Goal: Book appointment/travel/reservation

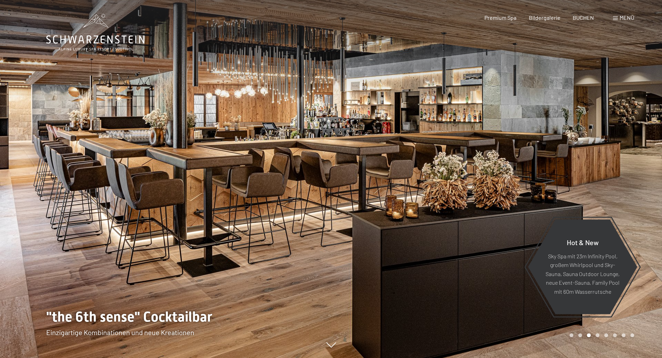
click at [615, 18] on span at bounding box center [615, 18] width 5 height 3
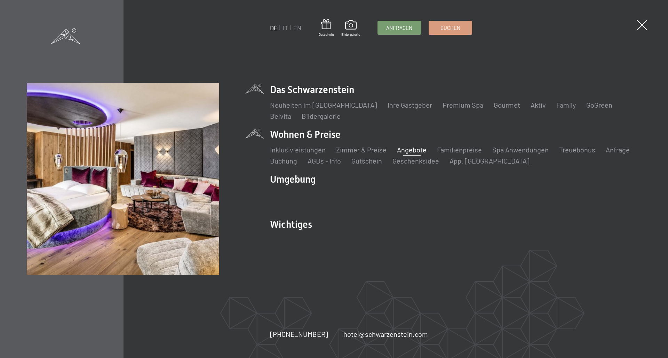
click at [398, 148] on link "Angebote" at bounding box center [412, 150] width 30 height 8
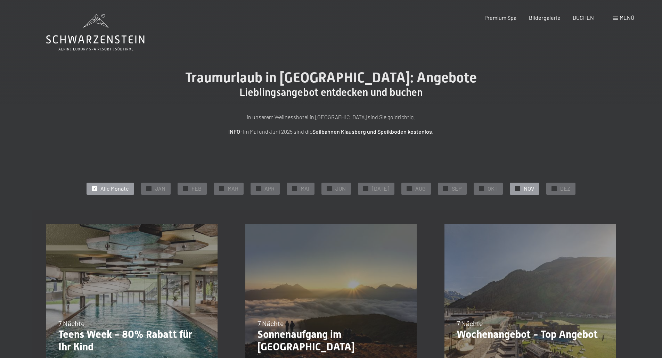
click at [514, 185] on div "✓ NOV" at bounding box center [525, 189] width 30 height 12
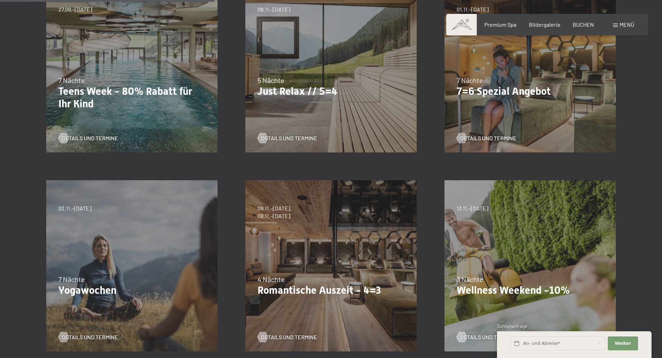
scroll to position [313, 0]
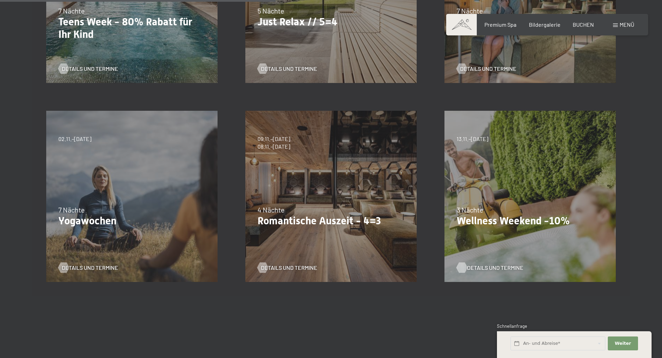
click at [497, 269] on span "Details und Termine" at bounding box center [495, 268] width 56 height 8
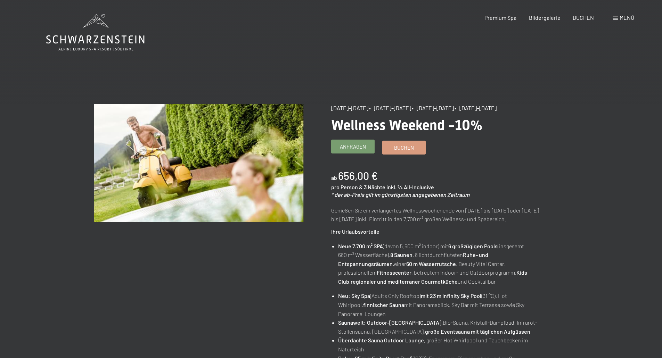
click at [364, 146] on span "Anfragen" at bounding box center [353, 146] width 26 height 7
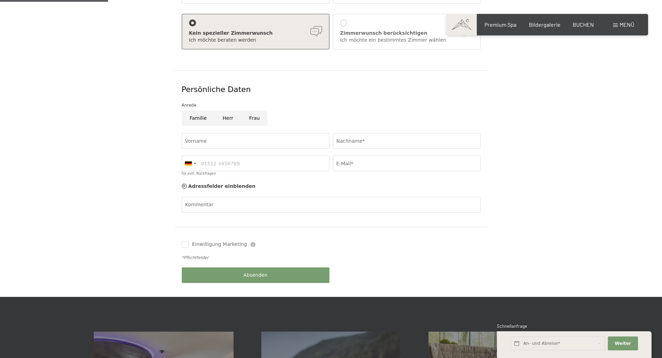
scroll to position [35, 0]
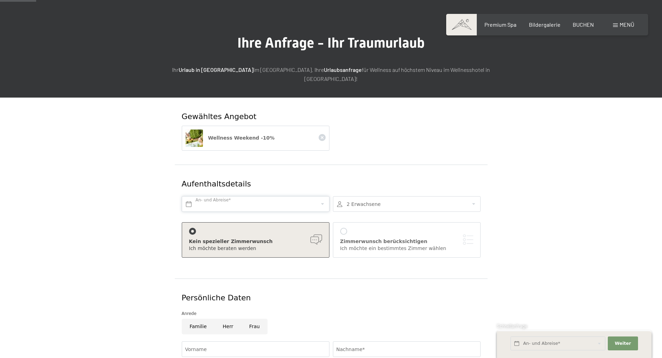
click at [243, 196] on input "text" at bounding box center [256, 204] width 148 height 16
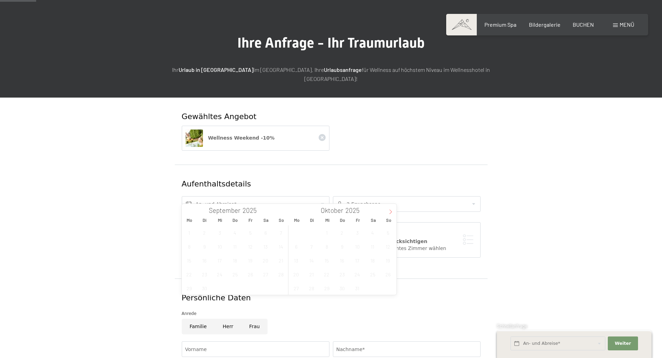
click at [390, 212] on icon at bounding box center [390, 212] width 5 height 5
click at [355, 262] on span "14" at bounding box center [358, 261] width 14 height 14
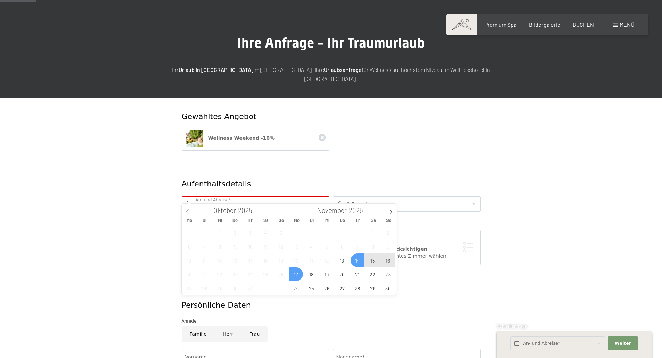
click at [292, 270] on span "17" at bounding box center [297, 275] width 14 height 14
type input "Fr. 14.11.2025 - Mo. 17.11.2025"
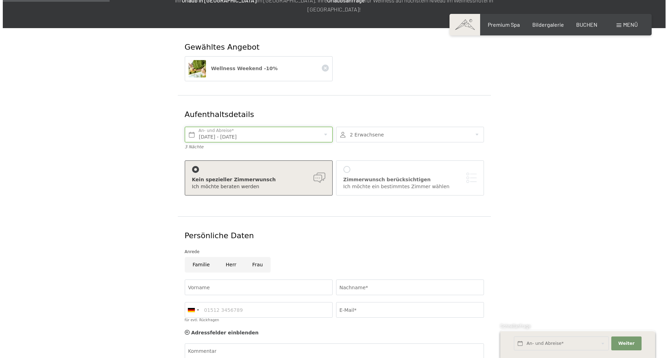
scroll to position [0, 0]
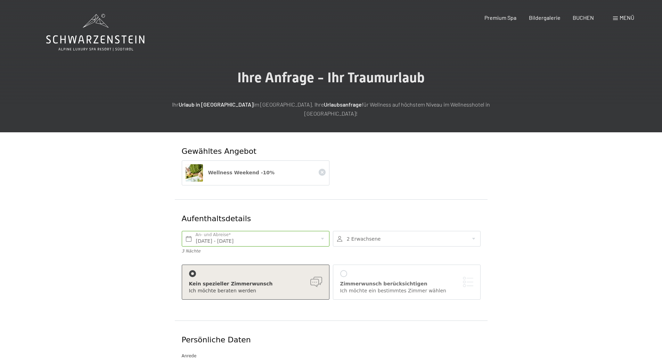
click at [616, 15] on div "Menü" at bounding box center [623, 18] width 21 height 8
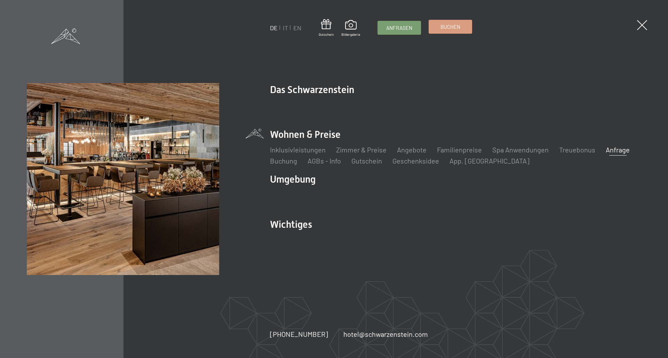
click at [456, 29] on span "Buchen" at bounding box center [450, 26] width 20 height 7
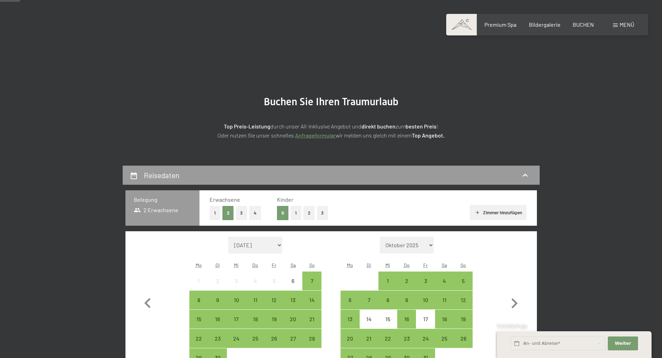
scroll to position [104, 0]
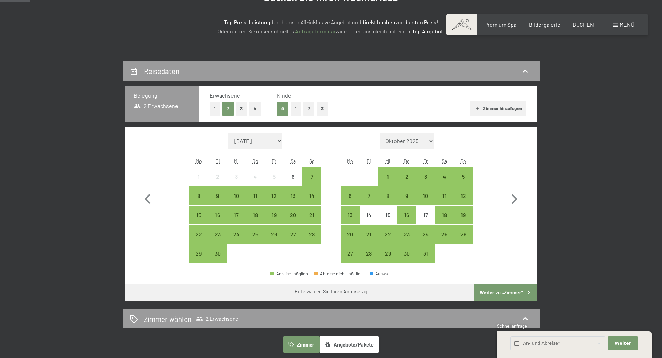
click at [433, 141] on select "Oktober 2025 [DATE] Dezember 2025 Januar 2026 Februar 2026 März 2026 [DATE] Mai…" at bounding box center [407, 141] width 54 height 17
select select "[DATE]"
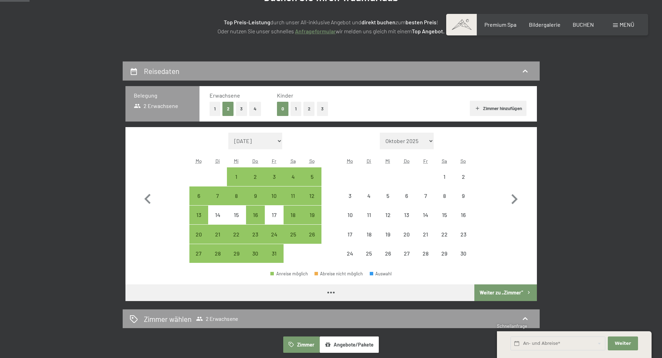
select select "[DATE]"
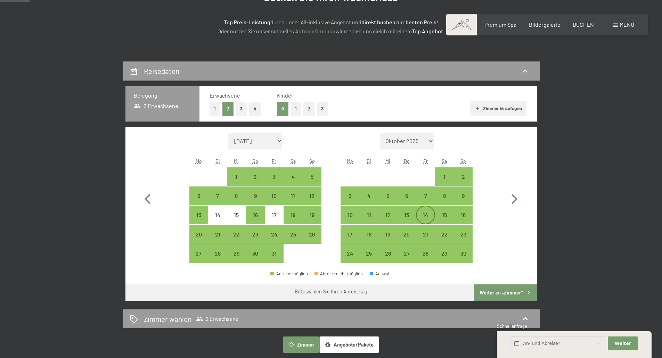
click at [434, 217] on div "14" at bounding box center [425, 220] width 17 height 17
select select "[DATE]"
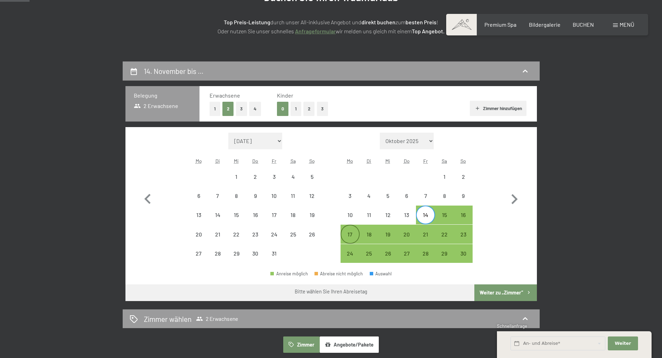
click at [350, 232] on div "17" at bounding box center [349, 240] width 17 height 17
select select "[DATE]"
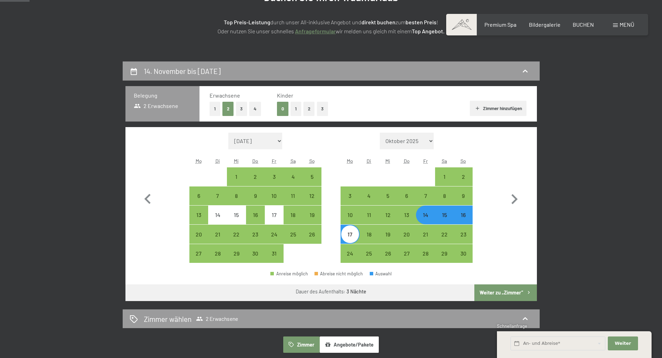
click at [511, 289] on button "Weiter zu „Zimmer“" at bounding box center [506, 293] width 62 height 17
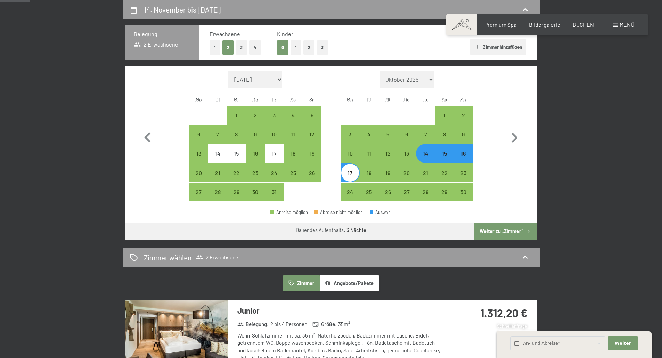
select select "[DATE]"
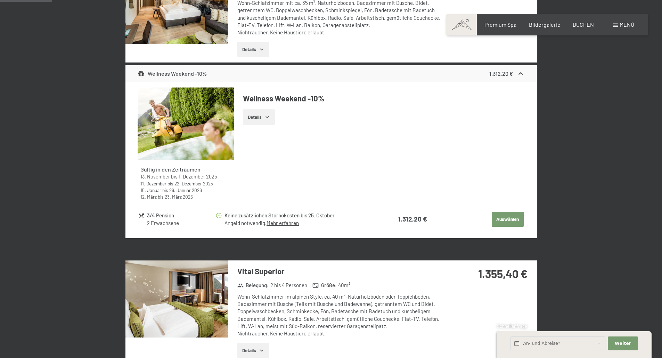
scroll to position [70, 0]
